Goal: Task Accomplishment & Management: Manage account settings

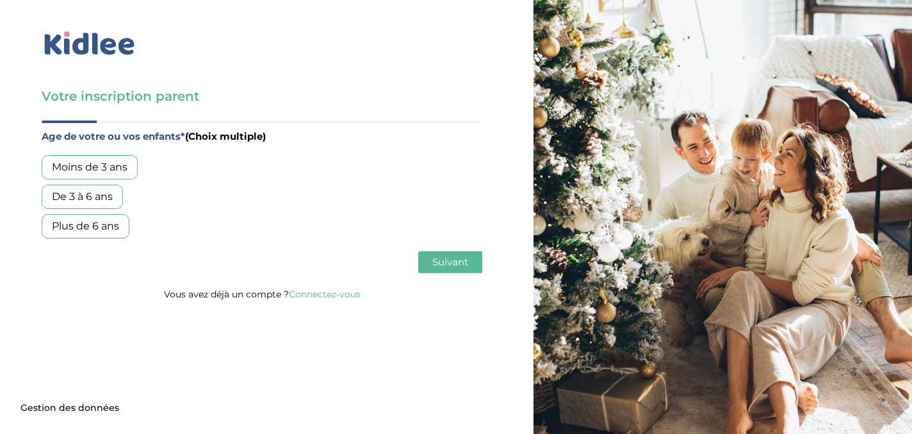
click at [122, 166] on div "Moins de 3 ans" at bounding box center [90, 167] width 96 height 24
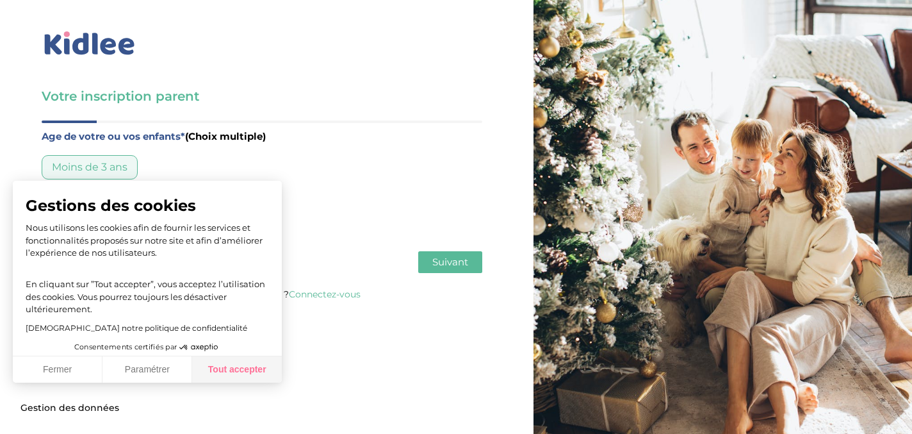
click at [256, 366] on button "Tout accepter" at bounding box center [237, 369] width 90 height 27
checkbox input "true"
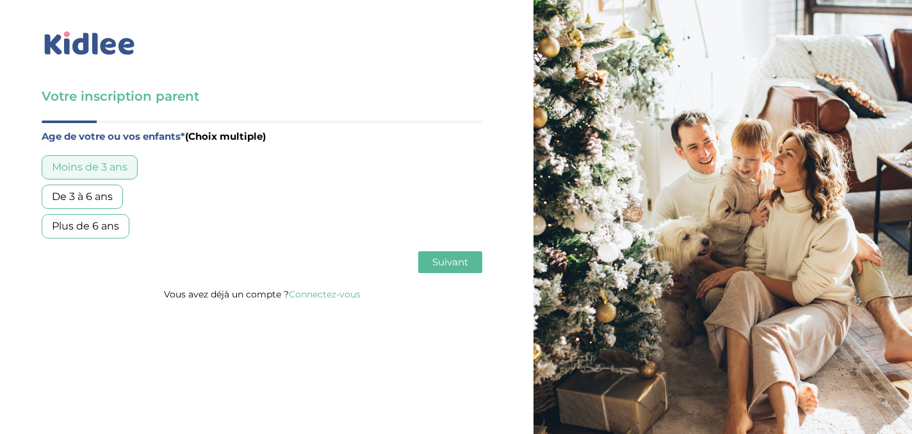
click at [110, 199] on div "De 3 à 6 ans" at bounding box center [82, 196] width 81 height 24
click at [457, 263] on span "Suivant" at bounding box center [450, 262] width 36 height 12
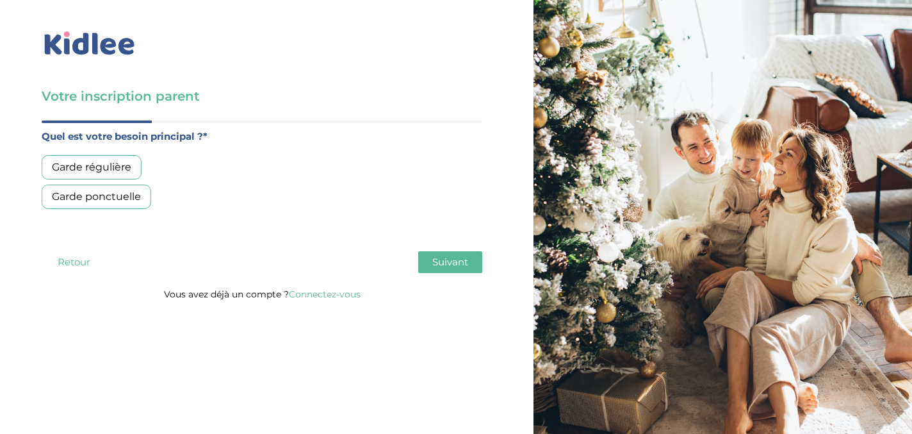
click at [113, 169] on div "Garde régulière" at bounding box center [92, 167] width 100 height 24
click at [441, 262] on span "Suivant" at bounding box center [450, 262] width 36 height 12
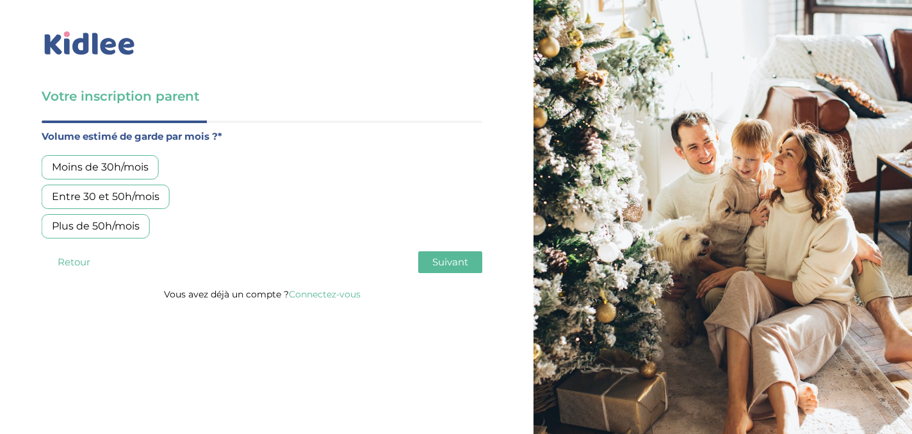
click at [91, 197] on div "Entre 30 et 50h/mois" at bounding box center [106, 196] width 128 height 24
click at [457, 265] on span "Suivant" at bounding box center [450, 262] width 36 height 12
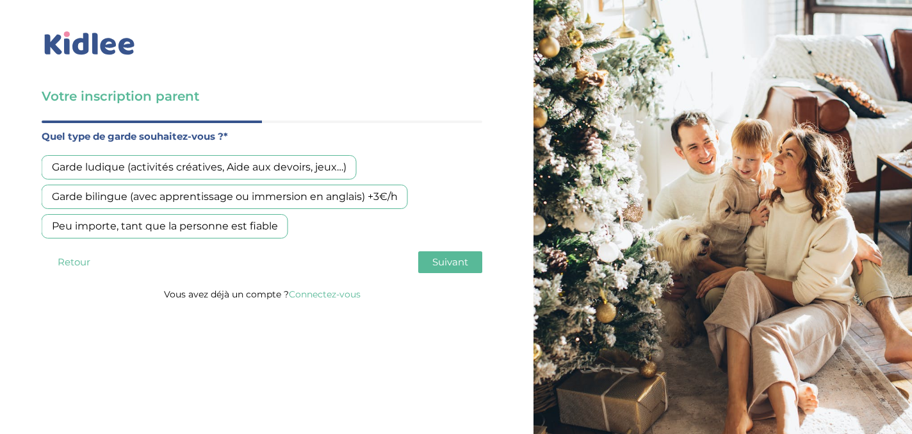
click at [227, 197] on div "Garde bilingue (avec apprentissage ou immersion en anglais) +3€/h" at bounding box center [225, 196] width 366 height 24
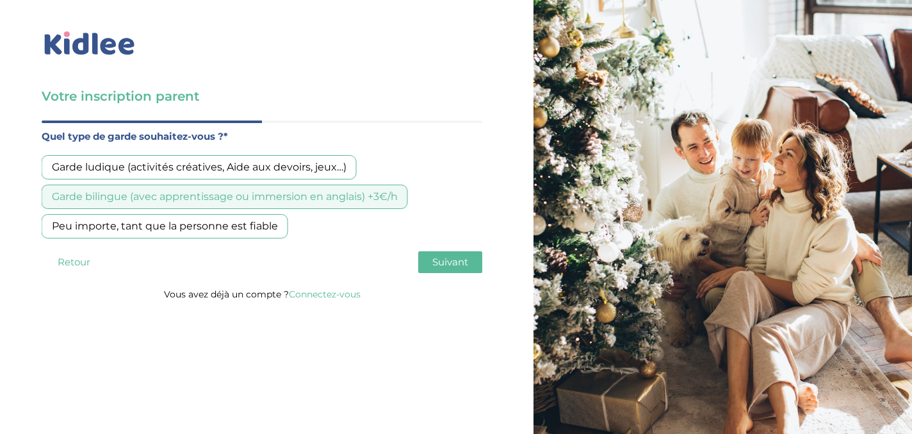
click at [456, 264] on span "Suivant" at bounding box center [450, 262] width 36 height 12
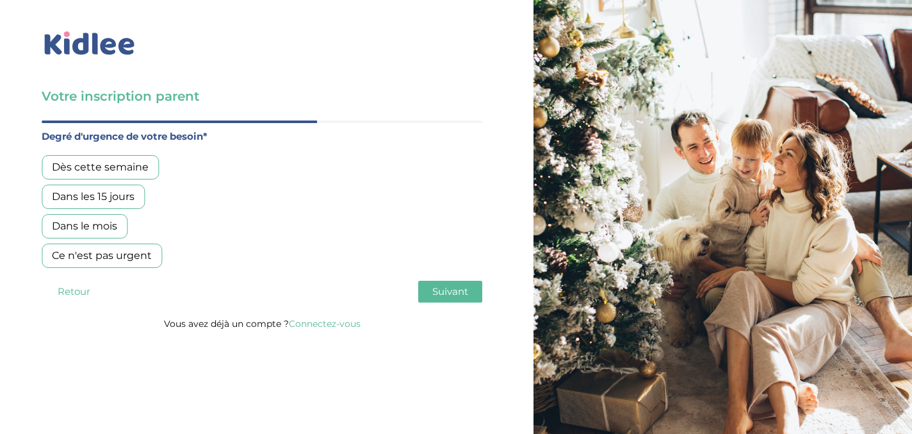
click at [106, 195] on div "Dans les 15 jours" at bounding box center [93, 196] width 103 height 24
click at [464, 291] on span "Suivant" at bounding box center [450, 291] width 36 height 12
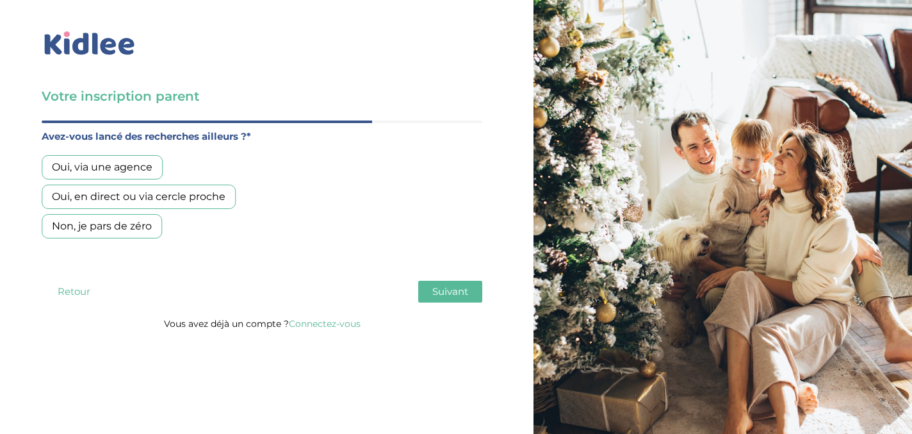
click at [143, 202] on div "Oui, en direct ou via cercle proche" at bounding box center [139, 196] width 194 height 24
click at [448, 289] on span "Suivant" at bounding box center [450, 291] width 36 height 12
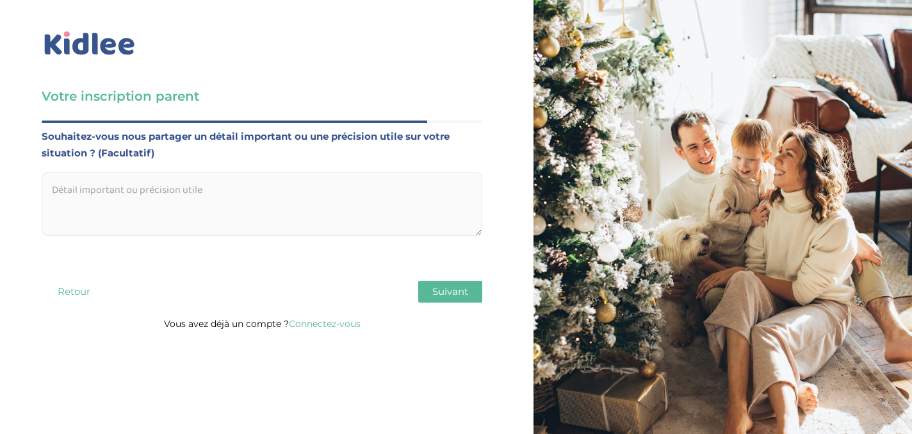
click at [89, 192] on textarea at bounding box center [262, 204] width 441 height 64
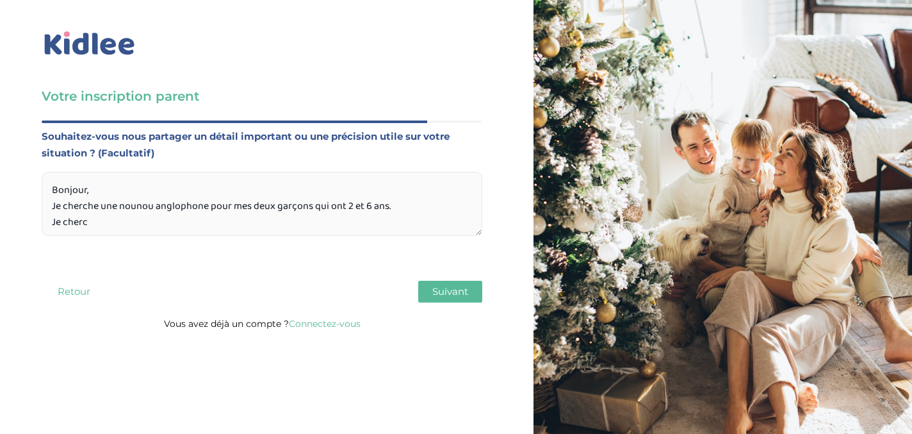
drag, startPoint x: 95, startPoint y: 224, endPoint x: 52, endPoint y: 224, distance: 43.6
click at [52, 224] on textarea "Bonjour, Je cherche une nounou anglophone pour mes deux garçons qui ont 2 et 6 …" at bounding box center [262, 204] width 441 height 64
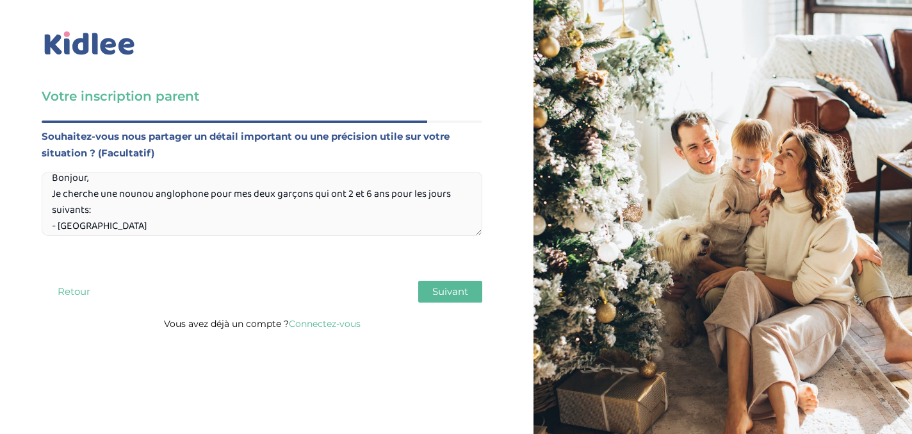
drag, startPoint x: 86, startPoint y: 226, endPoint x: 65, endPoint y: 226, distance: 21.1
click at [65, 226] on textarea "Bonjour, Je cherche une nounou anglophone pour mes deux garçons qui ont 2 et 6 …" at bounding box center [262, 204] width 441 height 64
click at [91, 229] on textarea "Bonjour, Je cherche une nounou anglophone pour mes deux garçons qui ont 2 et 6 …" at bounding box center [262, 204] width 441 height 64
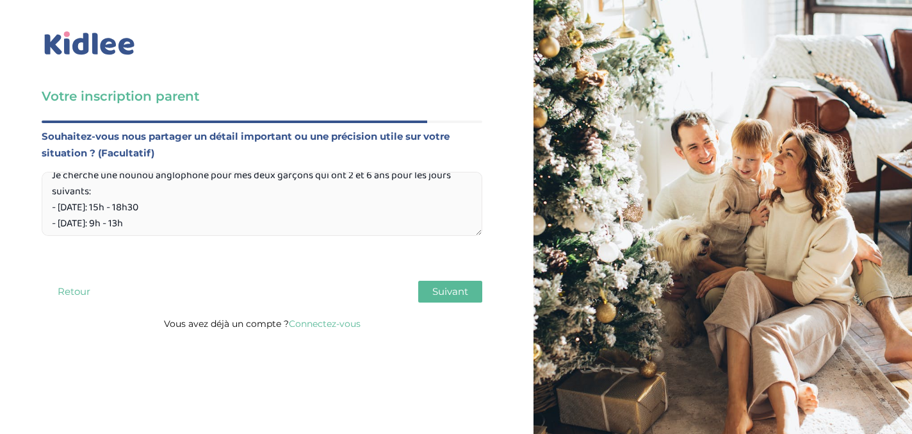
scroll to position [20, 0]
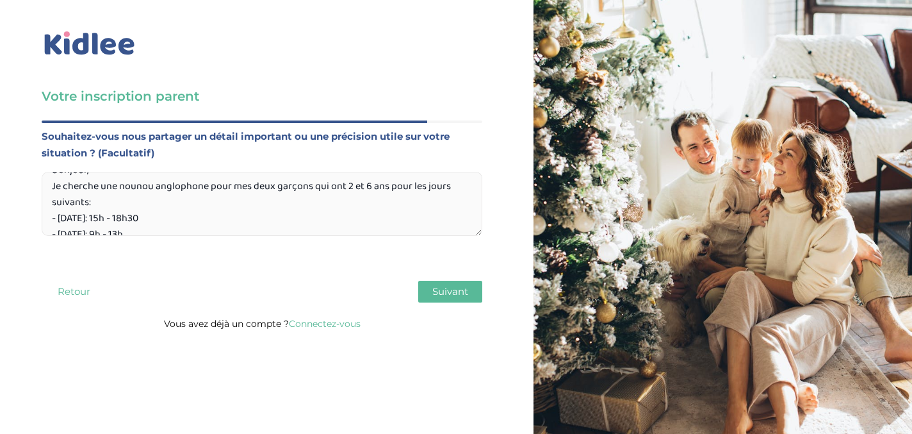
click at [104, 204] on textarea "Bonjour, Je cherche une nounou anglophone pour mes deux garçons qui ont 2 et 6 …" at bounding box center [262, 204] width 441 height 64
drag, startPoint x: 135, startPoint y: 203, endPoint x: 93, endPoint y: 202, distance: 41.6
click at [93, 202] on textarea "Bonjour, Je cherche une nounou anglophone pour mes deux garçons qui ont 2 et 6 …" at bounding box center [262, 204] width 441 height 64
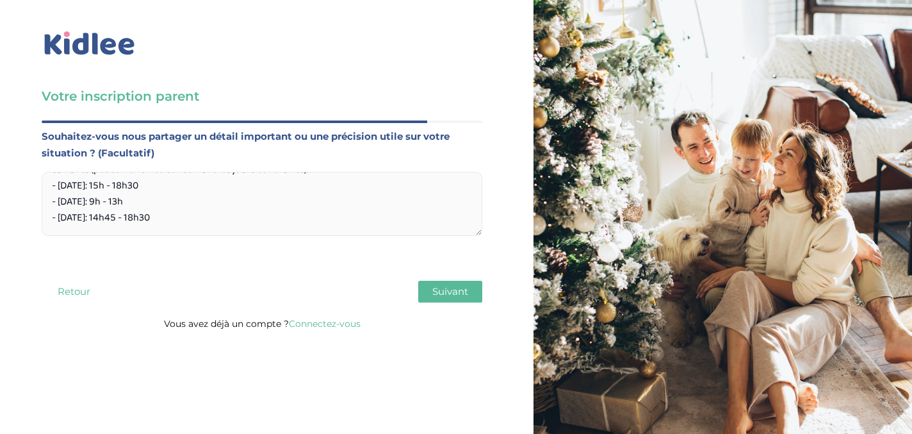
scroll to position [70, 0]
click at [85, 221] on textarea "Bonjour, Je cherche une nounou anglophone pour mes deux garçons qui ont 2 et 6 …" at bounding box center [262, 204] width 441 height 64
drag, startPoint x: 213, startPoint y: 219, endPoint x: 49, endPoint y: 219, distance: 164.0
click at [49, 219] on textarea "Bonjour, Je cherche une nounou anglophone pour mes deux garçons qui ont 2 et 6 …" at bounding box center [262, 204] width 441 height 64
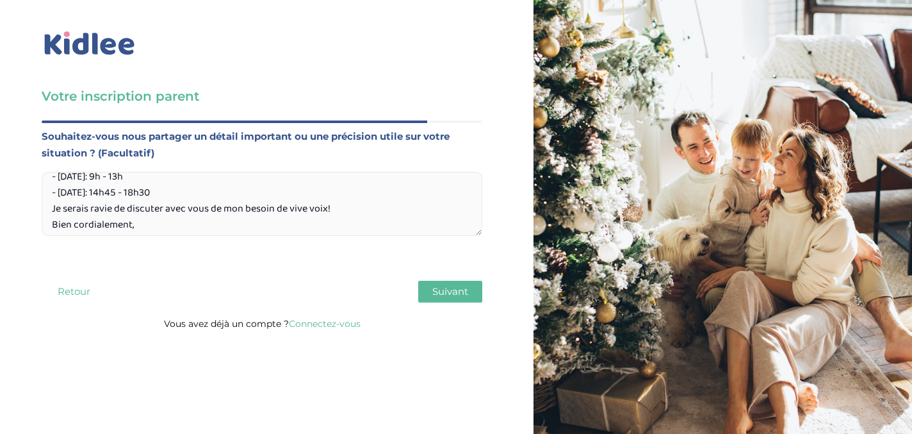
scroll to position [94, 0]
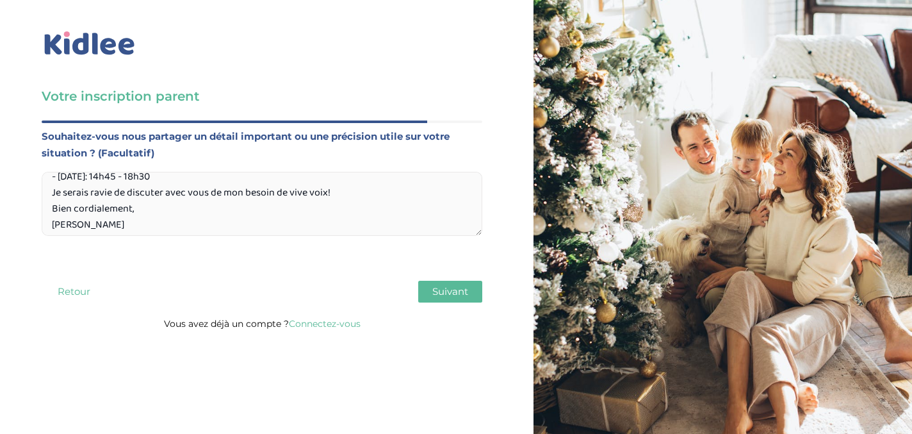
type textarea "Bonjour, Je cherche une nounou anglophone pour mes deux garçons qui ont 2 et 6 …"
click at [463, 293] on span "Suivant" at bounding box center [450, 291] width 36 height 12
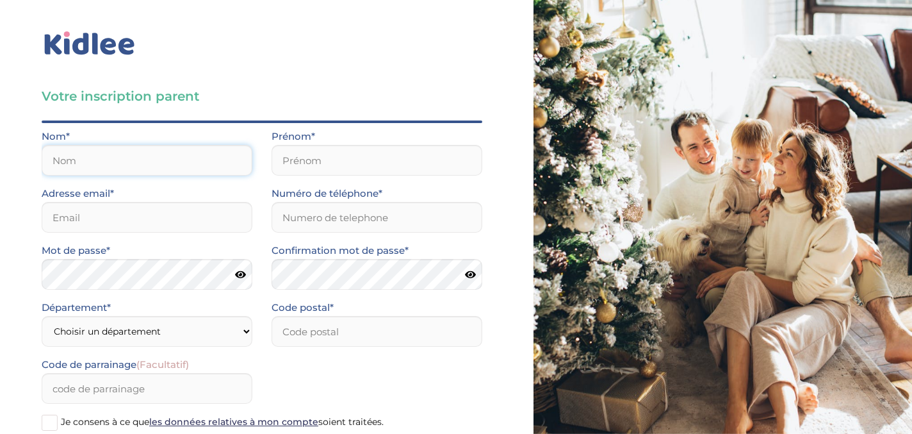
click at [183, 163] on input "text" at bounding box center [147, 160] width 211 height 31
type input "Schneider"
type input "Sophia"
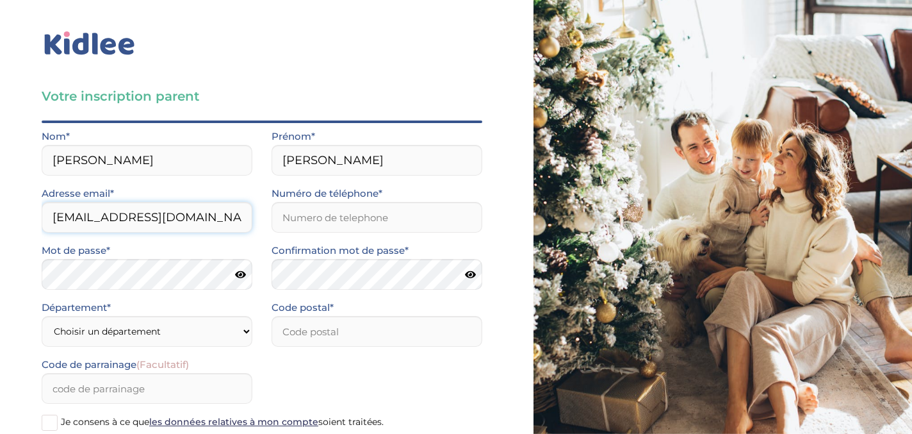
type input "sophia.jm.schneider@gmail.com"
type input "0684591375"
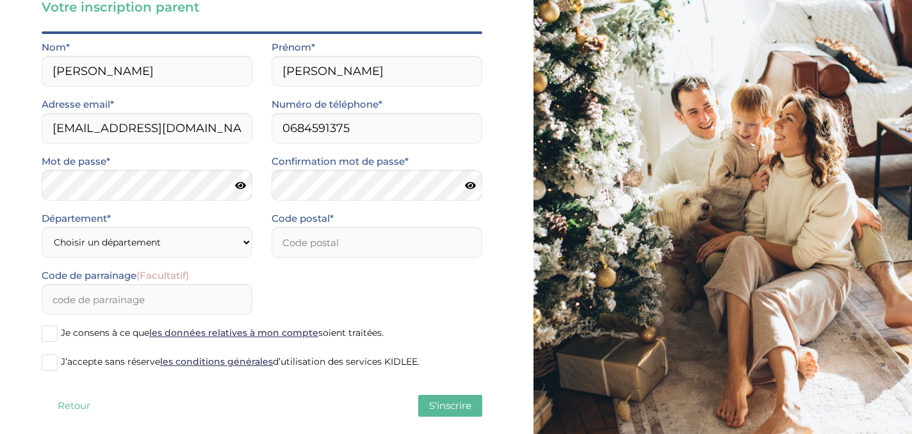
scroll to position [99, 0]
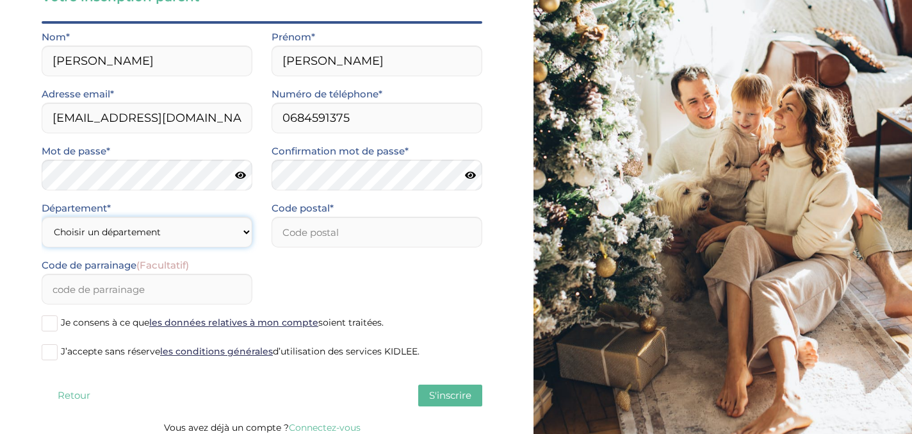
click at [232, 231] on select "Choisir un département Paris (75) Hauts-de-Seine (92) Yvelines (78) Val-de-Marn…" at bounding box center [147, 231] width 211 height 31
select select "75"
click at [349, 236] on input "number" at bounding box center [377, 231] width 211 height 31
type input "75015"
click at [53, 321] on span at bounding box center [50, 323] width 16 height 16
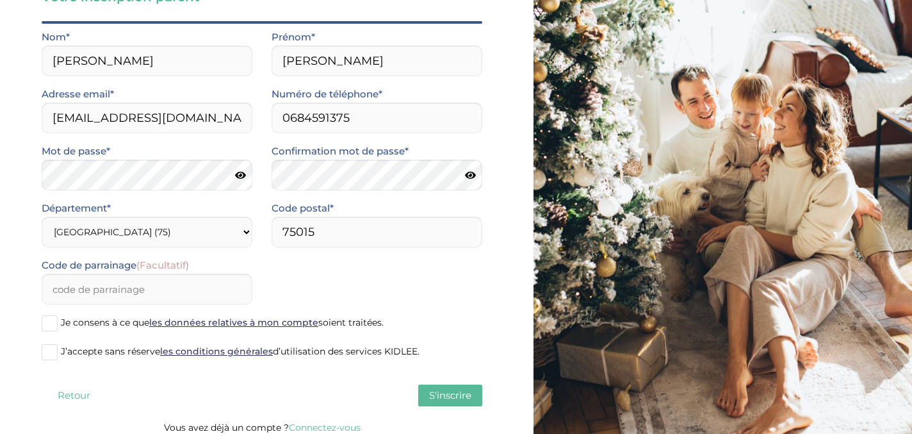
click at [0, 0] on input "Je consens à ce que les données relatives à mon compte soient traitées." at bounding box center [0, 0] width 0 height 0
click at [49, 351] on span at bounding box center [50, 352] width 16 height 16
click at [0, 0] on input "J’accepte sans réserve les conditions générales d’utilisation des services KIDL…" at bounding box center [0, 0] width 0 height 0
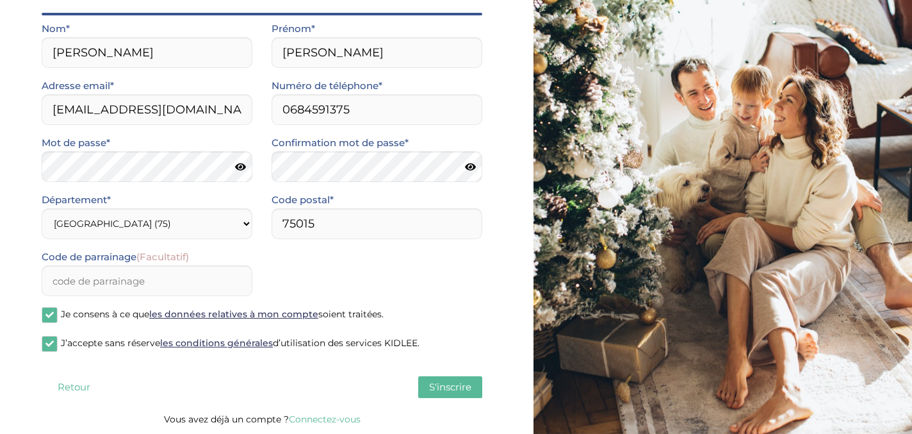
click at [453, 384] on span "S'inscrire" at bounding box center [450, 386] width 42 height 12
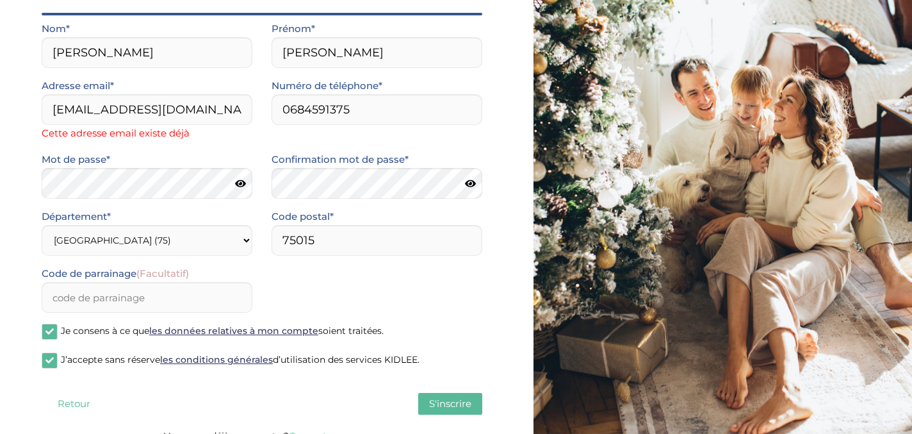
click at [456, 404] on span "S'inscrire" at bounding box center [450, 403] width 42 height 12
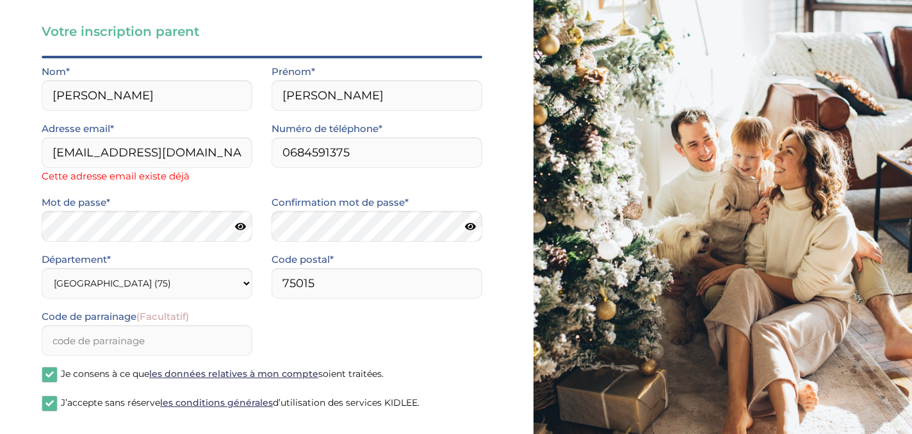
scroll to position [0, 0]
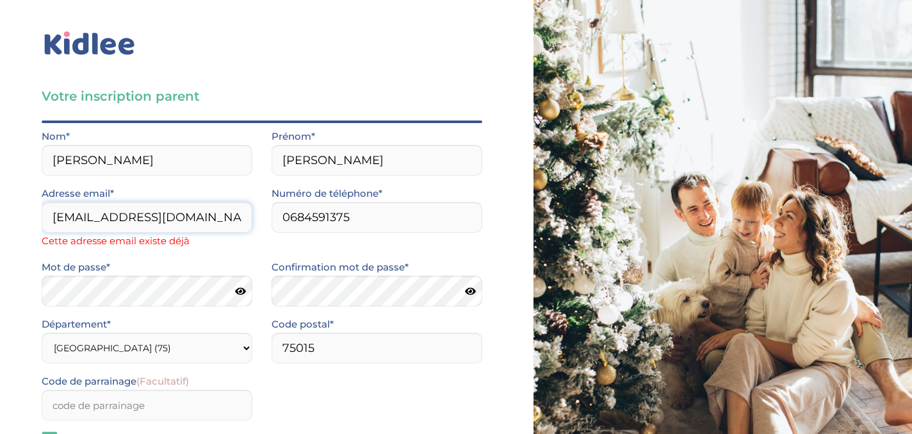
click at [183, 215] on input "sophia.jm.schneider@gmail.com" at bounding box center [147, 217] width 211 height 31
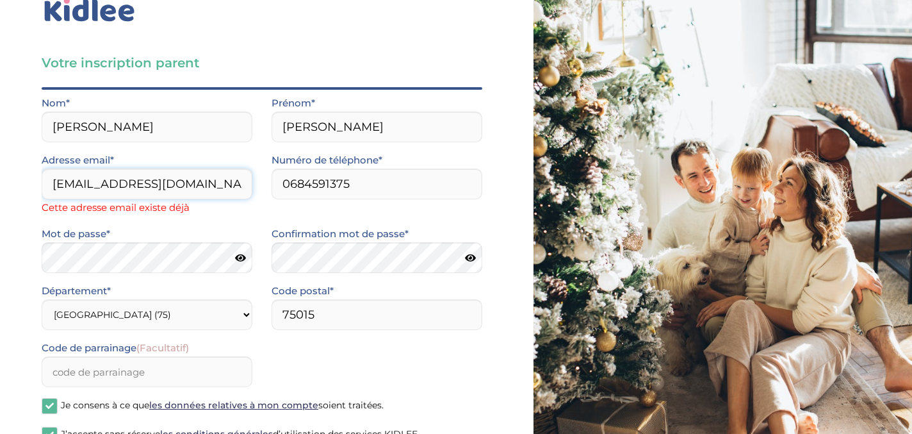
scroll to position [34, 0]
click at [258, 220] on div "Adresse email* sophia.jm.schneider@gmail.com Cette adresse email existe déjà" at bounding box center [147, 188] width 230 height 74
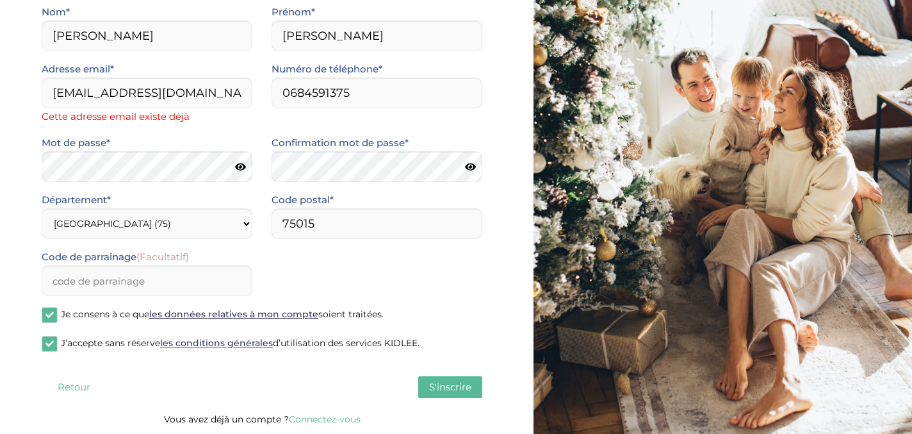
click at [331, 418] on link "Connectez-vous" at bounding box center [325, 419] width 72 height 12
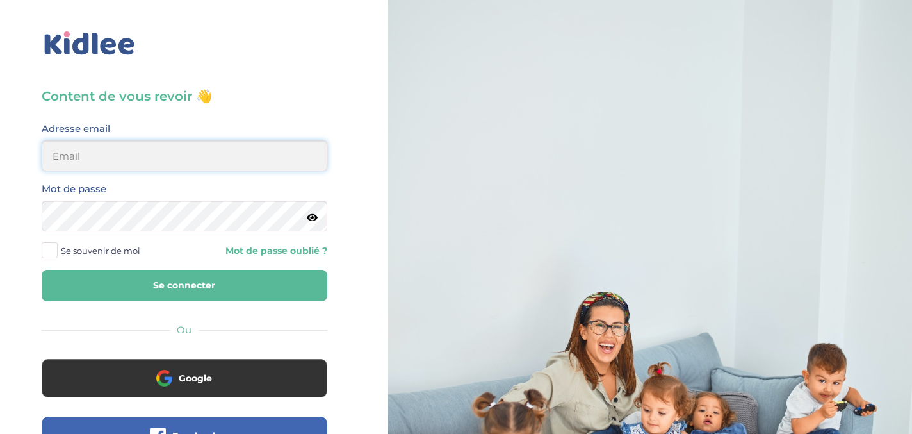
type input "[EMAIL_ADDRESS][DOMAIN_NAME]"
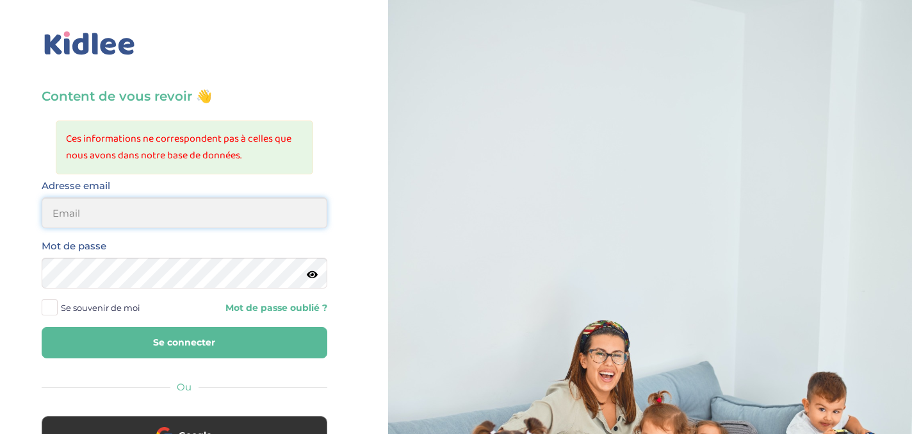
click at [149, 215] on input "email" at bounding box center [185, 212] width 286 height 31
type input "[EMAIL_ADDRESS][DOMAIN_NAME]"
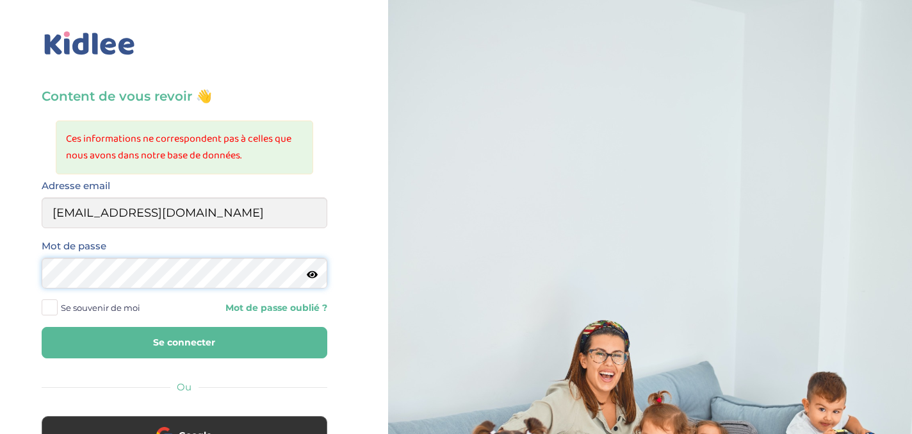
click at [13, 262] on div "Content de vous revoir 👋 Ces informations ne correspondent pas à celles que nou…" at bounding box center [184, 334] width 388 height 669
click at [315, 272] on icon at bounding box center [312, 275] width 11 height 10
click at [204, 343] on button "Se connecter" at bounding box center [185, 342] width 286 height 31
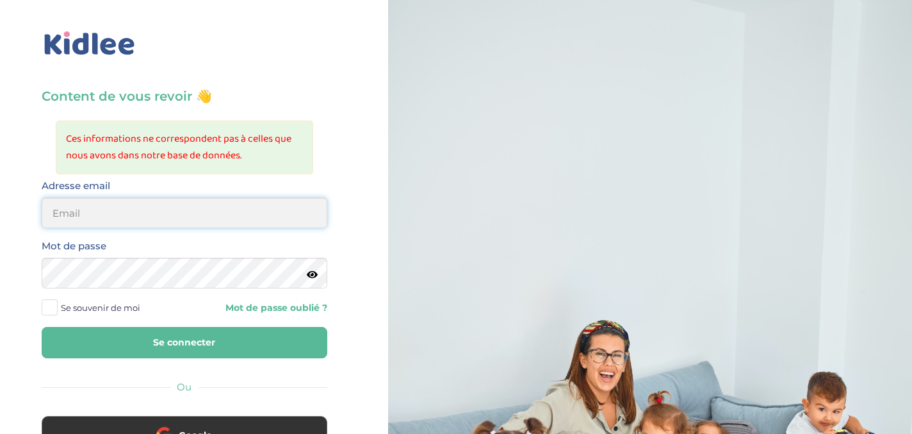
click at [124, 209] on input "email" at bounding box center [185, 212] width 286 height 31
type input "[EMAIL_ADDRESS][DOMAIN_NAME]"
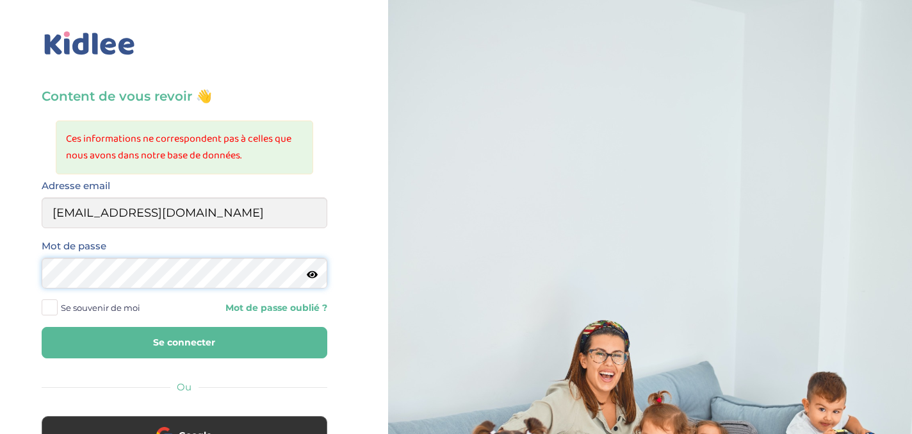
click at [20, 268] on div "Content de vous revoir 👋 Ces informations ne correspondent pas à celles que nou…" at bounding box center [184, 334] width 388 height 669
click at [138, 341] on button "Se connecter" at bounding box center [185, 342] width 286 height 31
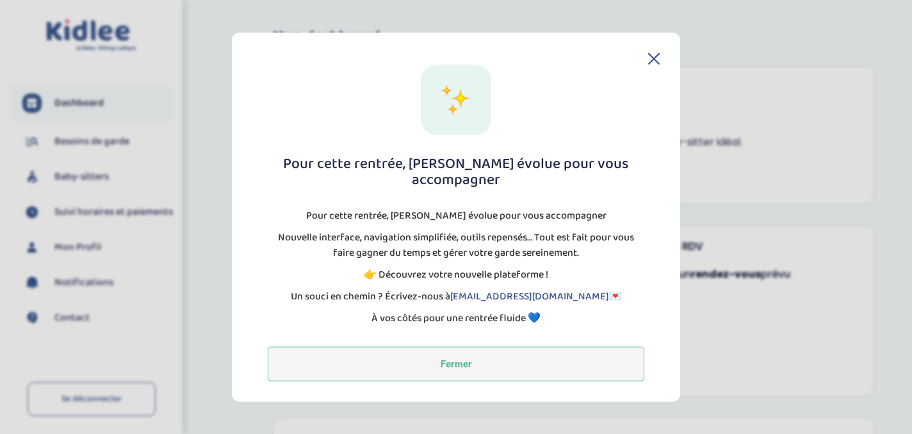
click at [457, 358] on button "Fermer" at bounding box center [456, 364] width 377 height 35
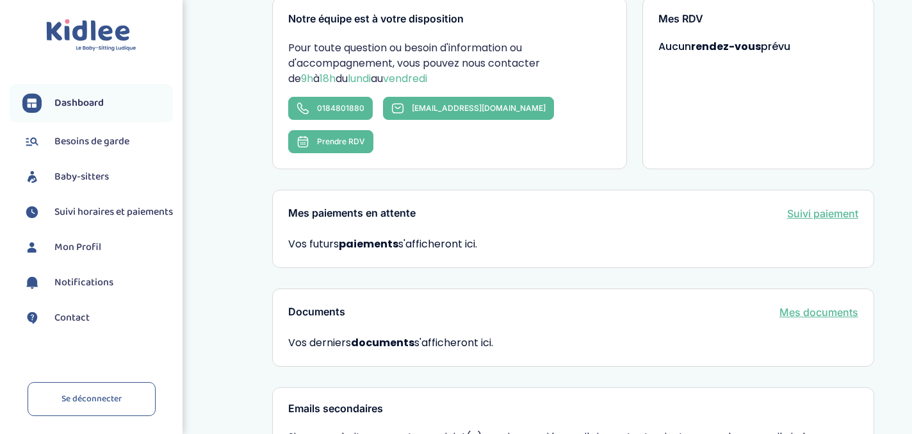
scroll to position [230, 0]
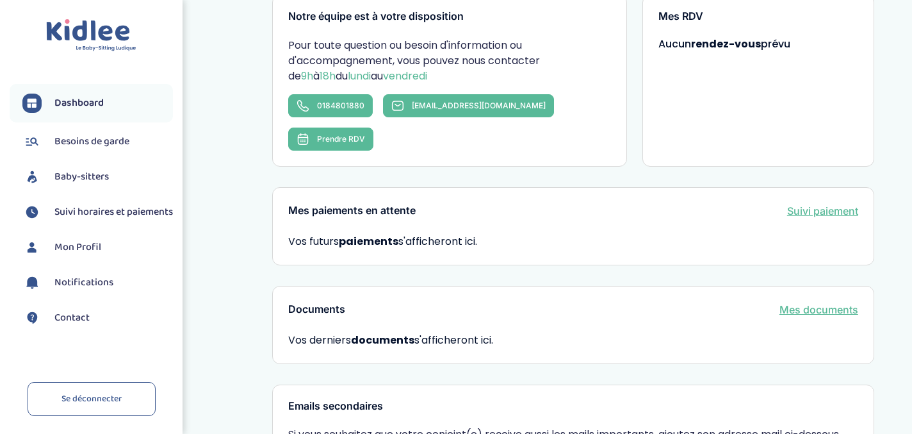
click at [81, 255] on span "Mon Profil" at bounding box center [77, 247] width 47 height 15
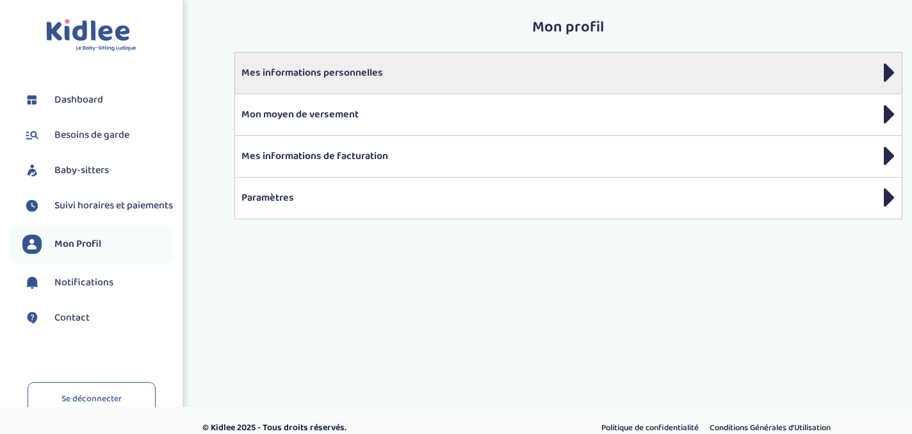
click at [306, 69] on p "Mes informations personnelles" at bounding box center [568, 72] width 654 height 15
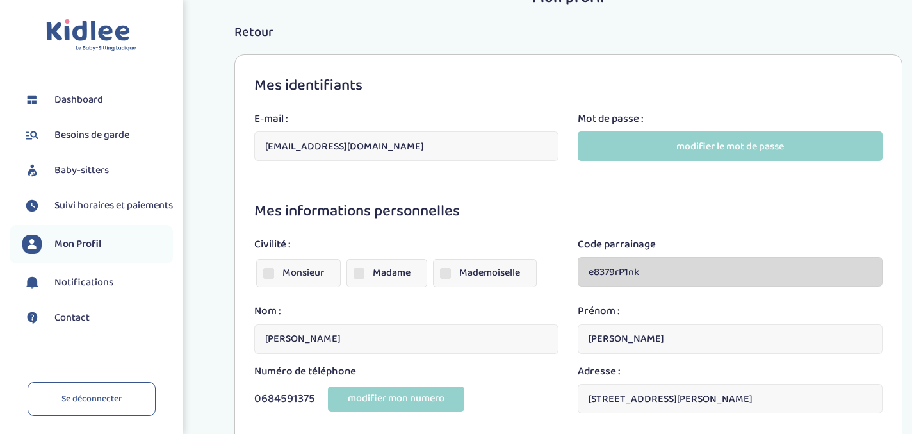
scroll to position [29, 0]
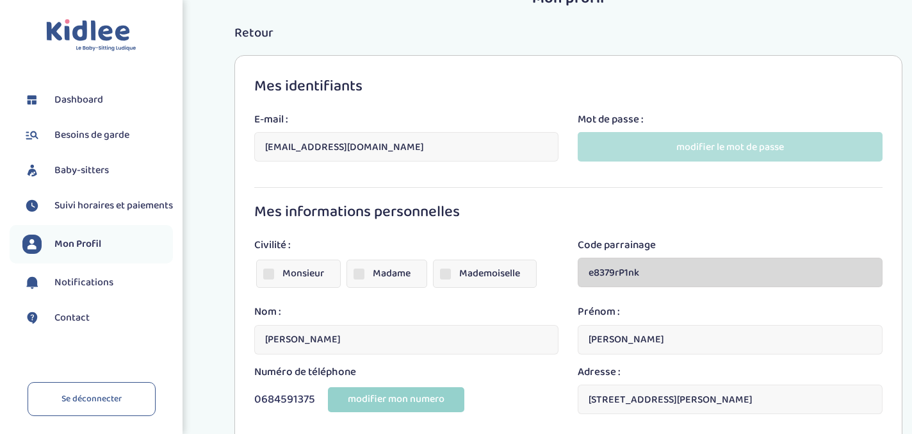
click at [712, 147] on button "modifier le mot de passe" at bounding box center [730, 146] width 305 height 29
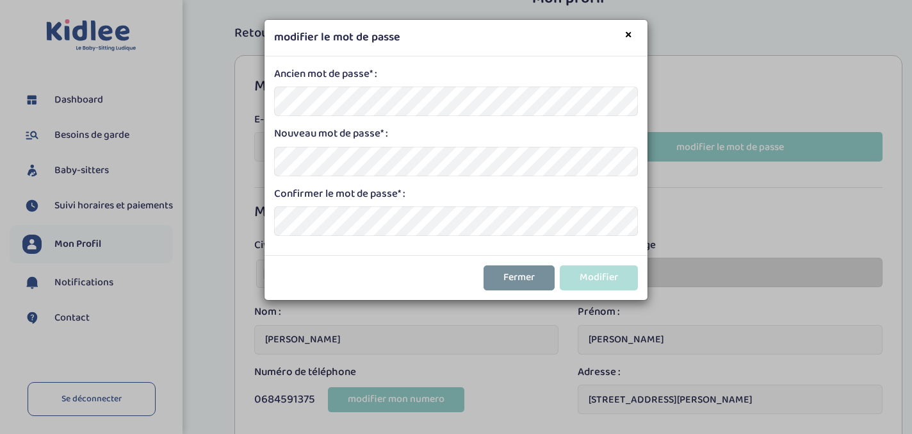
click at [610, 276] on button "Modifier" at bounding box center [599, 277] width 78 height 25
